Goal: Task Accomplishment & Management: Manage account settings

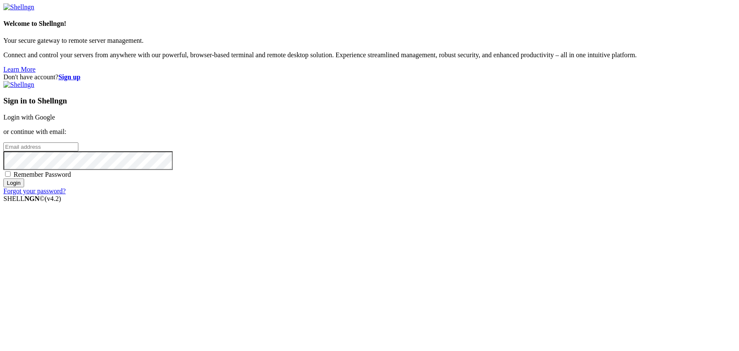
click at [78, 151] on input "email" at bounding box center [40, 146] width 75 height 9
type input "jamesfan001@hotmail.com"
click at [24, 187] on input "Login" at bounding box center [13, 182] width 21 height 9
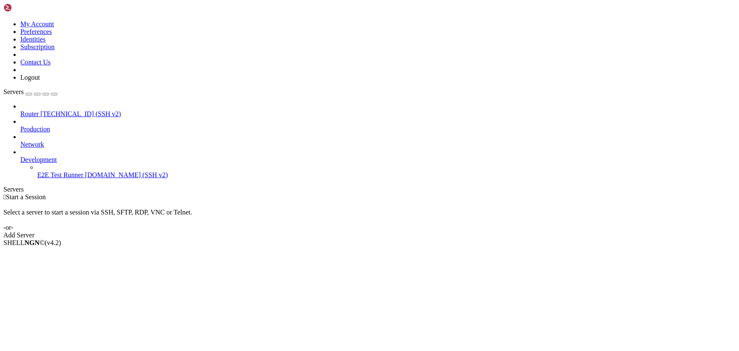
click at [20, 141] on icon at bounding box center [20, 141] width 0 height 0
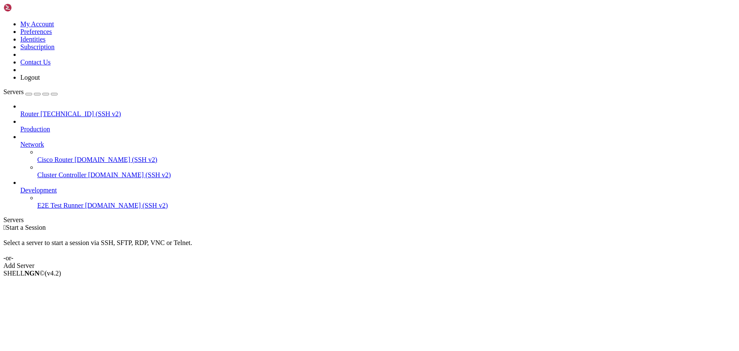
click at [20, 141] on icon at bounding box center [20, 141] width 0 height 0
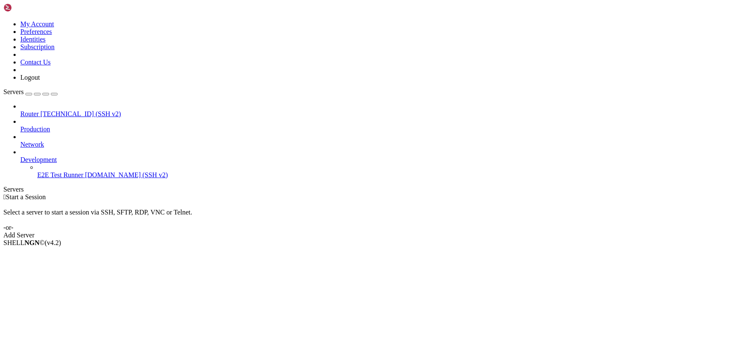
click at [20, 156] on icon at bounding box center [20, 156] width 0 height 0
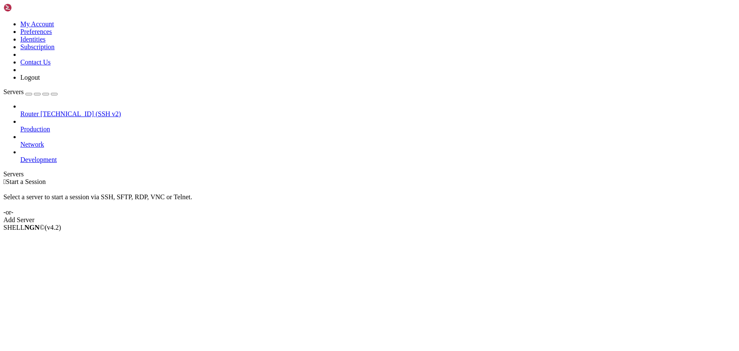
click at [20, 156] on icon at bounding box center [20, 156] width 0 height 0
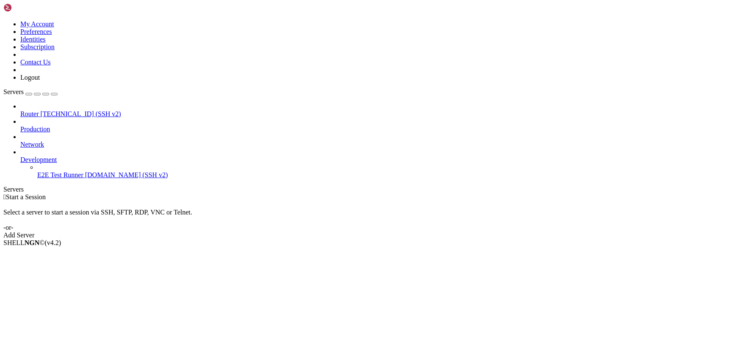
click at [424, 193] on div " Start a Session Select a server to start a session via SSH, SFTP, RDP, VNC or…" at bounding box center [369, 216] width 732 height 46
click at [3, 20] on icon at bounding box center [3, 20] width 0 height 0
click at [54, 28] on link "My Account" at bounding box center [37, 23] width 34 height 7
drag, startPoint x: 648, startPoint y: 1, endPoint x: 50, endPoint y: 29, distance: 598.6
click at [29, 94] on div "button" at bounding box center [29, 94] width 0 height 0
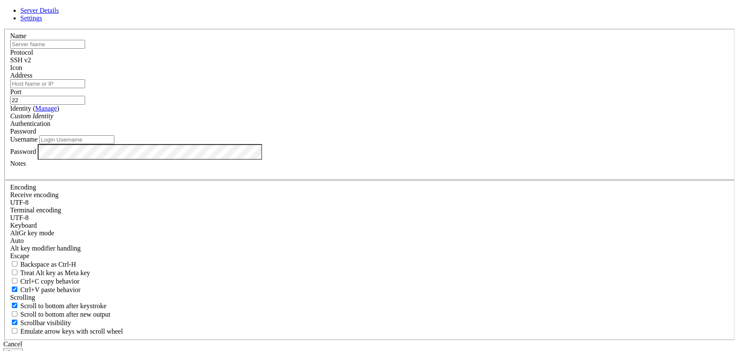
click at [42, 22] on span "Settings" at bounding box center [31, 17] width 22 height 7
click at [59, 14] on span "Server Details" at bounding box center [39, 10] width 39 height 7
click at [424, 340] on div "Cancel" at bounding box center [369, 344] width 732 height 8
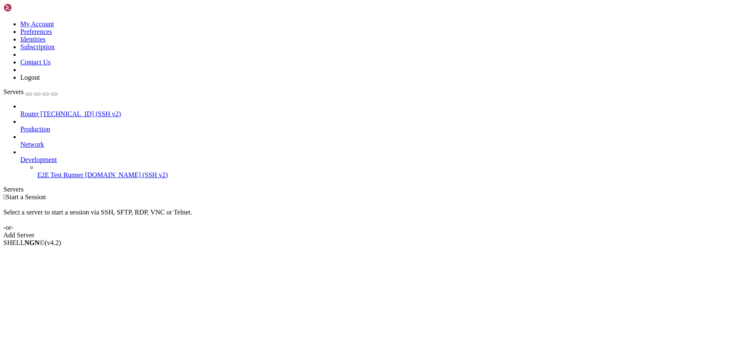
click at [54, 94] on icon "button" at bounding box center [54, 94] width 0 height 0
click at [6, 185] on div "Servers" at bounding box center [369, 189] width 732 height 8
click at [20, 125] on icon at bounding box center [20, 125] width 0 height 0
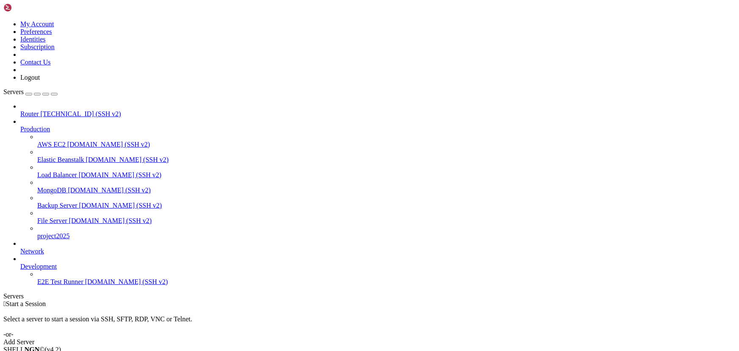
click at [20, 125] on icon at bounding box center [20, 125] width 0 height 0
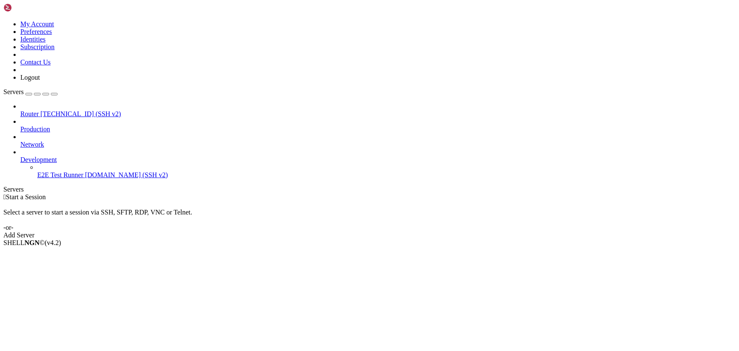
click at [20, 141] on icon at bounding box center [20, 141] width 0 height 0
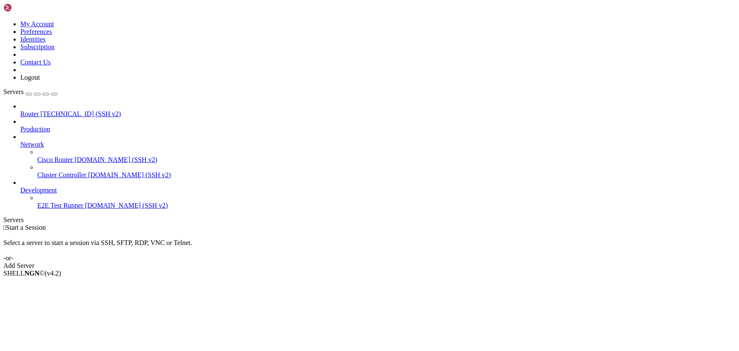
click at [20, 141] on icon at bounding box center [20, 141] width 0 height 0
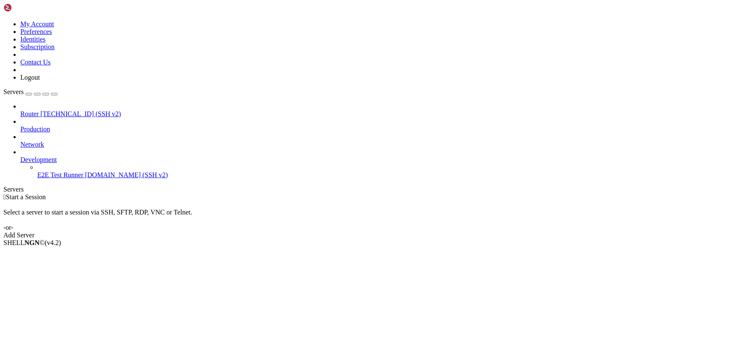
click at [20, 156] on icon at bounding box center [20, 156] width 0 height 0
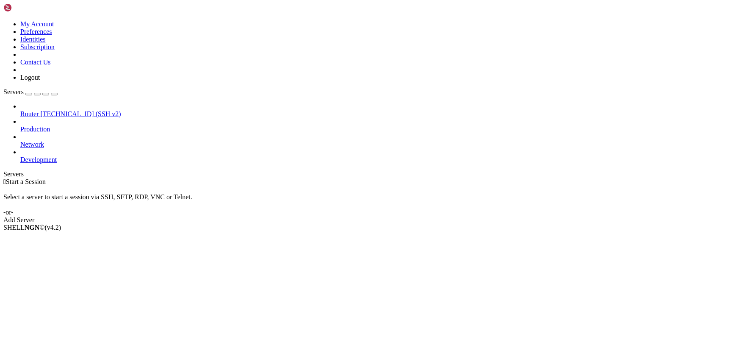
click at [20, 156] on icon at bounding box center [20, 156] width 0 height 0
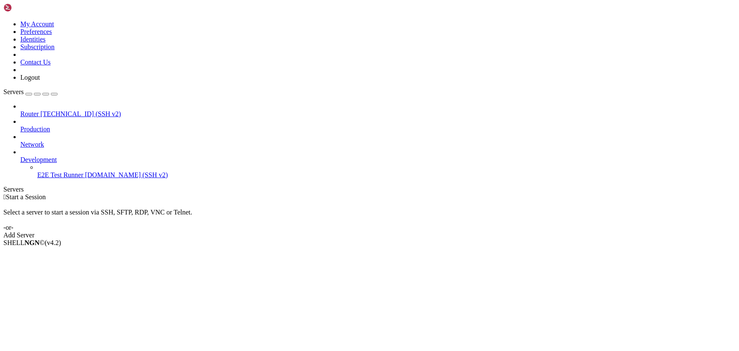
click at [3, 20] on icon at bounding box center [3, 20] width 0 height 0
click at [52, 35] on link "Preferences" at bounding box center [36, 31] width 32 height 7
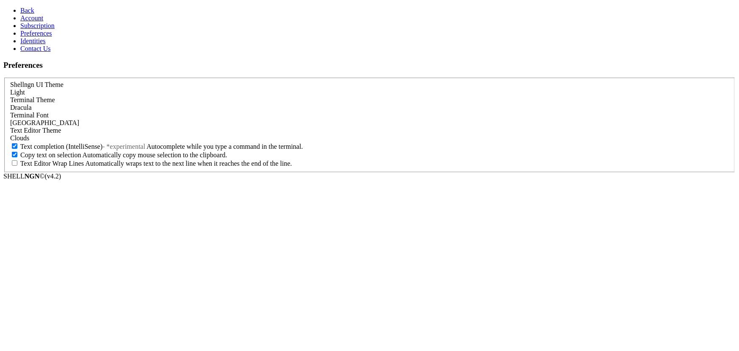
click at [29, 141] on span at bounding box center [29, 137] width 0 height 7
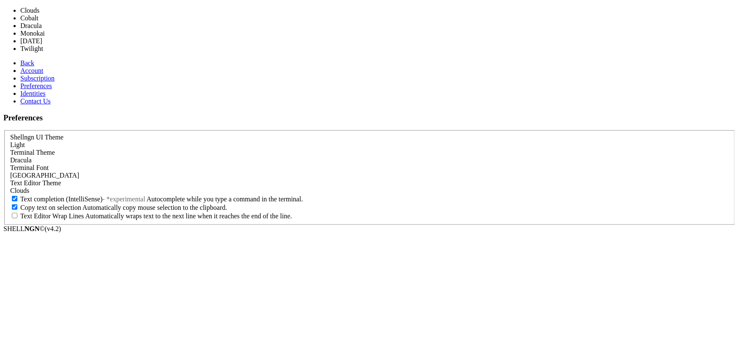
click at [20, 59] on link "Back" at bounding box center [27, 62] width 14 height 7
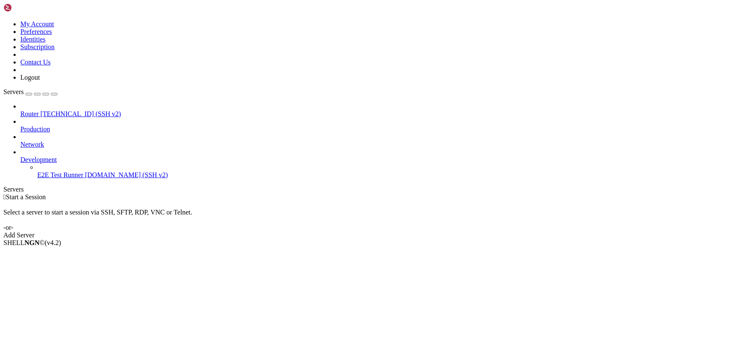
click at [3, 20] on icon at bounding box center [3, 20] width 0 height 0
click at [178, 193] on div " Start a Session Select a server to start a session via SSH, SFTP, RDP, VNC or…" at bounding box center [369, 216] width 732 height 46
click at [214, 193] on div " Start a Session Select a server to start a session via SSH, SFTP, RDP, VNC or…" at bounding box center [369, 216] width 732 height 46
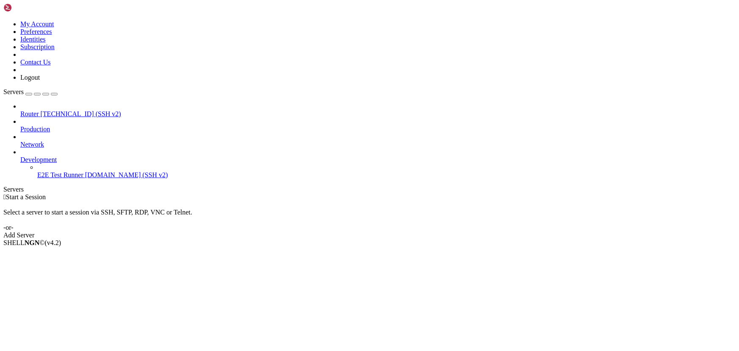
click at [3, 20] on icon at bounding box center [3, 20] width 0 height 0
click at [40, 81] on link "Logout" at bounding box center [29, 77] width 19 height 7
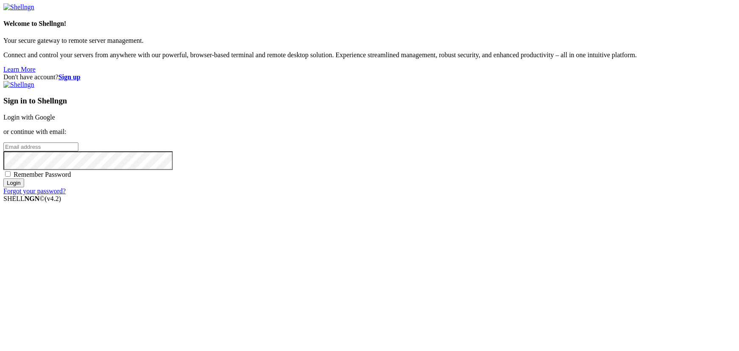
click at [78, 151] on input "email" at bounding box center [40, 146] width 75 height 9
type input "[EMAIL_ADDRESS][DOMAIN_NAME]"
click at [24, 187] on input "Login" at bounding box center [13, 182] width 21 height 9
